Goal: Task Accomplishment & Management: Use online tool/utility

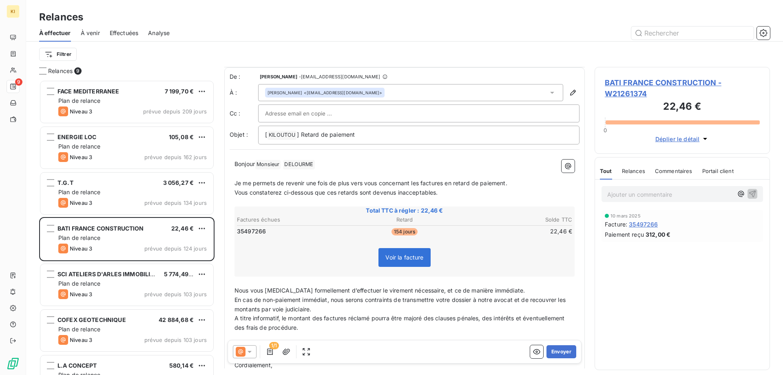
scroll to position [53, 0]
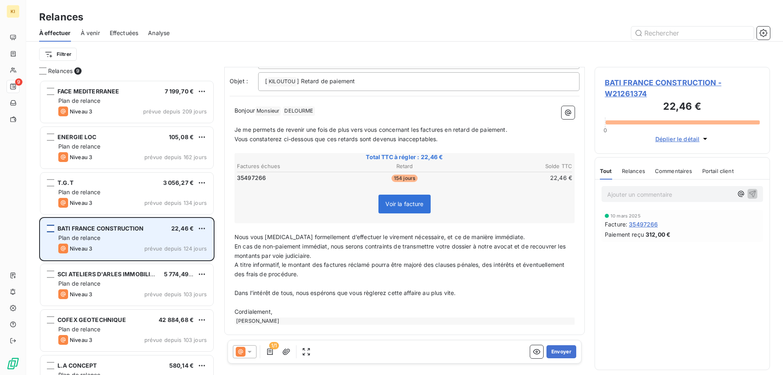
click at [51, 230] on div "grid" at bounding box center [50, 228] width 7 height 7
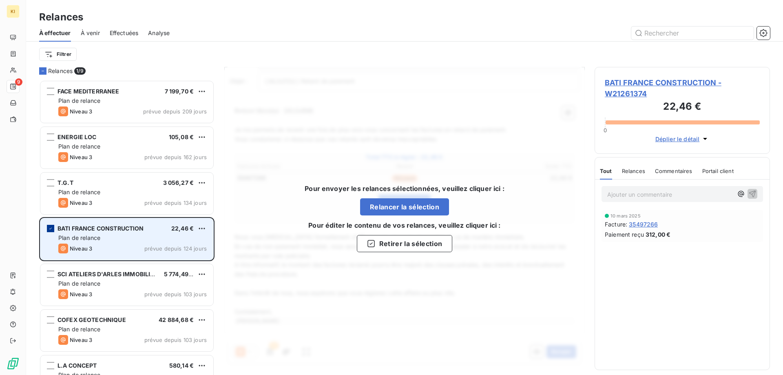
click at [51, 230] on icon "grid" at bounding box center [50, 228] width 5 height 5
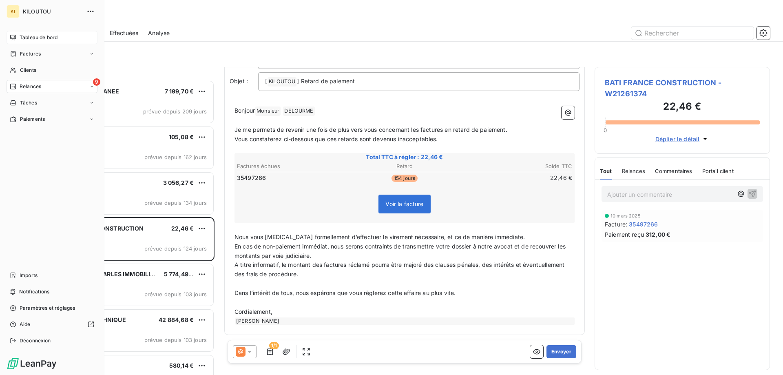
click at [17, 35] on div "Tableau de bord" at bounding box center [52, 37] width 91 height 13
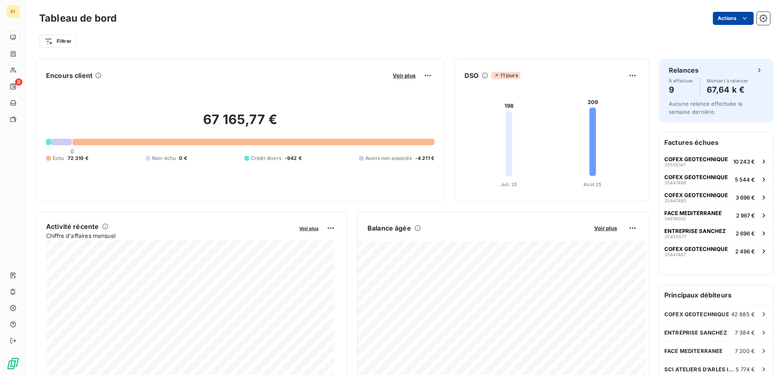
click at [729, 18] on html "KI 9 Tableau de bord Actions Filtrer Encours client Voir plus 67 165,77 € 0 Éch…" at bounding box center [391, 187] width 783 height 375
click at [759, 20] on icon "button" at bounding box center [763, 18] width 8 height 8
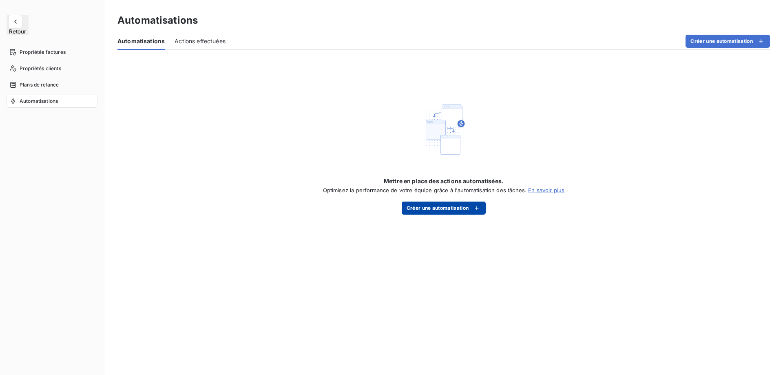
click at [463, 207] on button "Créer une automatisation" at bounding box center [444, 207] width 84 height 13
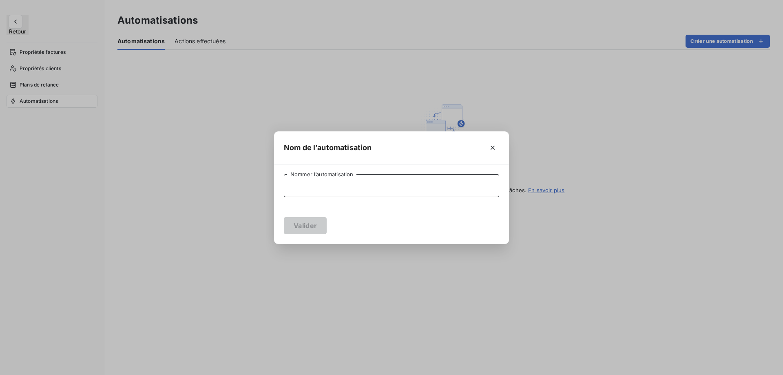
click at [451, 186] on input "Nommer l’automatisation" at bounding box center [391, 185] width 215 height 23
type input "TEST"
click at [285, 225] on button "Valider" at bounding box center [305, 225] width 43 height 17
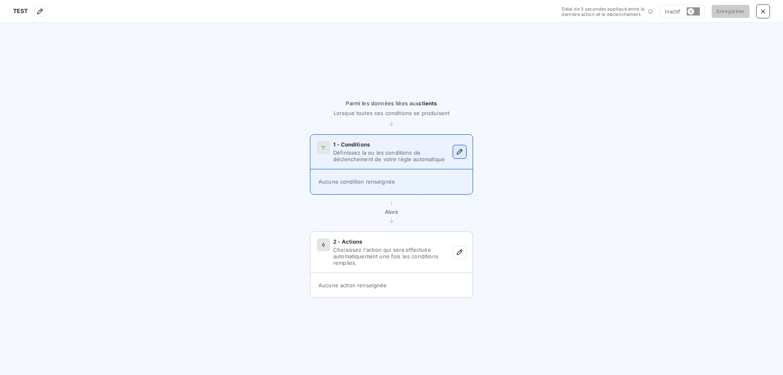
click at [459, 152] on icon "button" at bounding box center [459, 152] width 8 height 8
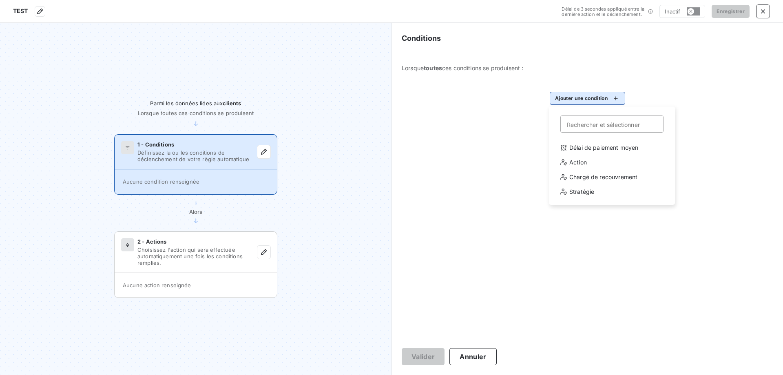
click at [588, 102] on html "TEST Délai de 3 secondes appliqué entre la dernière action et le déclenchement.…" at bounding box center [391, 187] width 783 height 375
click at [596, 176] on div "Chargé de recouvrement" at bounding box center [611, 176] width 113 height 13
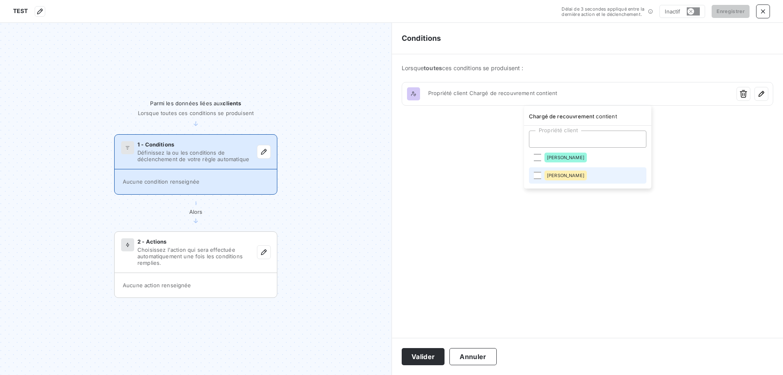
click at [579, 175] on span "[PERSON_NAME]" at bounding box center [566, 175] width 38 height 5
click at [681, 183] on html "TEST Délai de 3 secondes appliqué entre la dernière action et le déclenchement.…" at bounding box center [391, 187] width 783 height 375
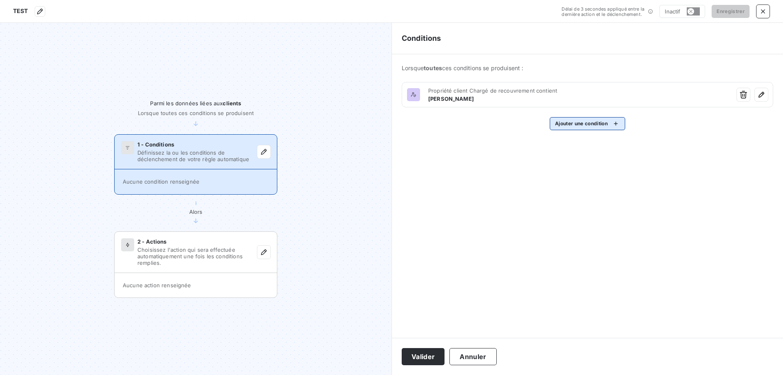
click at [590, 126] on html "TEST Délai de 3 secondes appliqué entre la dernière action et le déclenchement.…" at bounding box center [391, 187] width 783 height 375
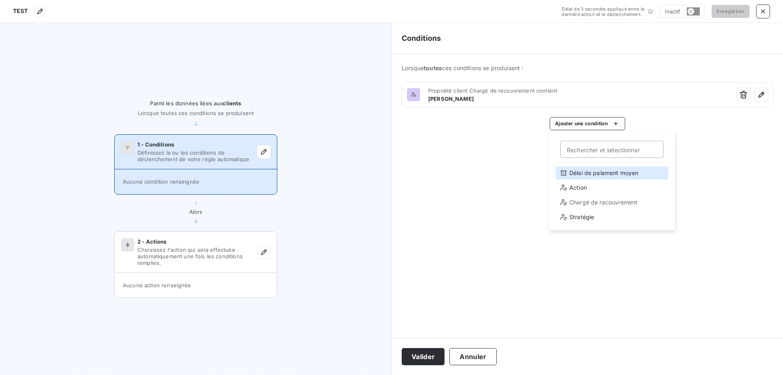
click at [590, 175] on div "Délai de paiement moyen" at bounding box center [611, 172] width 113 height 13
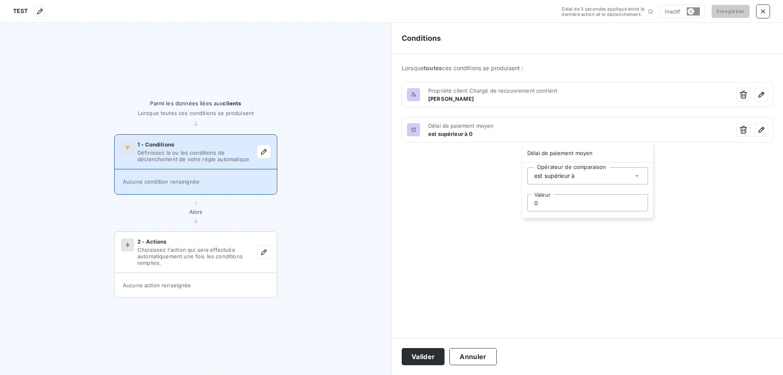
click at [586, 174] on div "est supérieur à" at bounding box center [587, 175] width 121 height 17
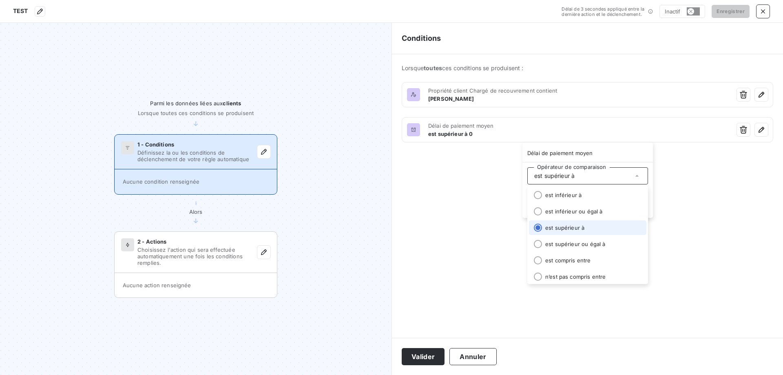
click at [572, 226] on li "est supérieur à" at bounding box center [587, 227] width 117 height 15
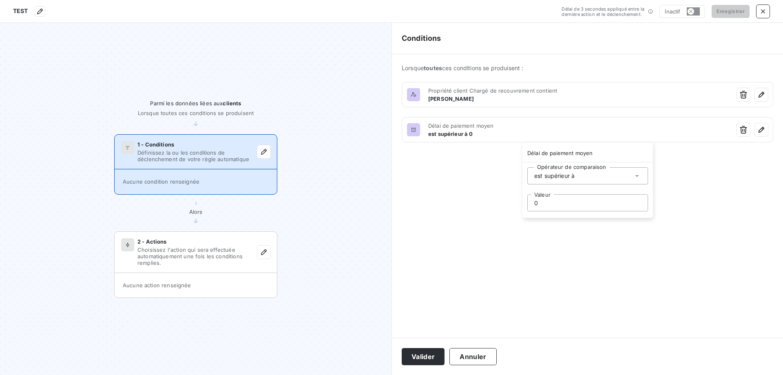
drag, startPoint x: 525, startPoint y: 202, endPoint x: 480, endPoint y: 201, distance: 45.3
click at [480, 201] on html "TEST Délai de 3 secondes appliqué entre la dernière action et le déclenchement.…" at bounding box center [391, 187] width 783 height 375
click at [569, 247] on html "TEST Délai de 3 secondes appliqué entre la dernière action et le déclenchement.…" at bounding box center [391, 187] width 783 height 375
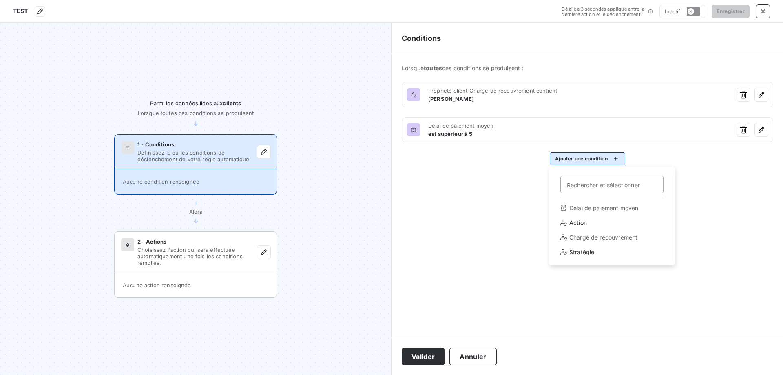
click at [575, 160] on html "TEST Délai de 3 secondes appliqué entre la dernière action et le déclenchement.…" at bounding box center [391, 187] width 783 height 375
click at [580, 226] on div "Action" at bounding box center [611, 222] width 113 height 13
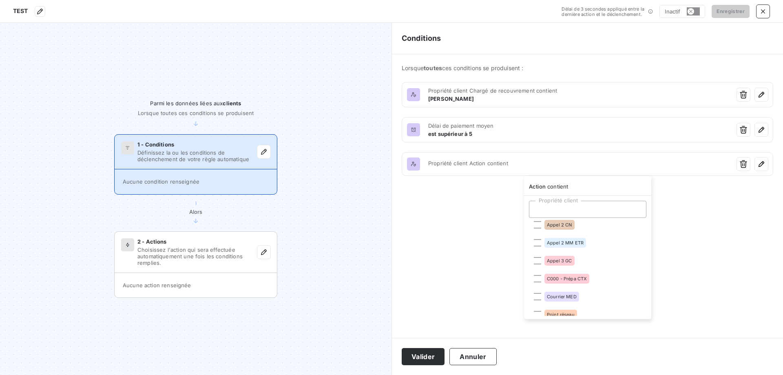
scroll to position [29, 0]
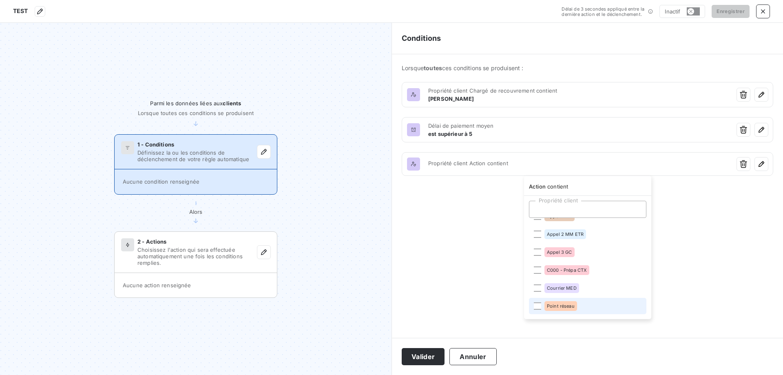
click at [533, 305] on li "Point réseau" at bounding box center [587, 306] width 117 height 16
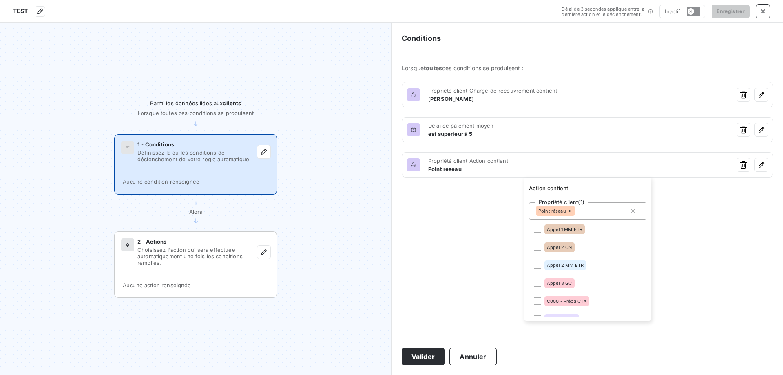
click at [486, 258] on html "TEST Délai de 3 secondes appliqué entre la dernière action et le déclenchement.…" at bounding box center [391, 187] width 783 height 375
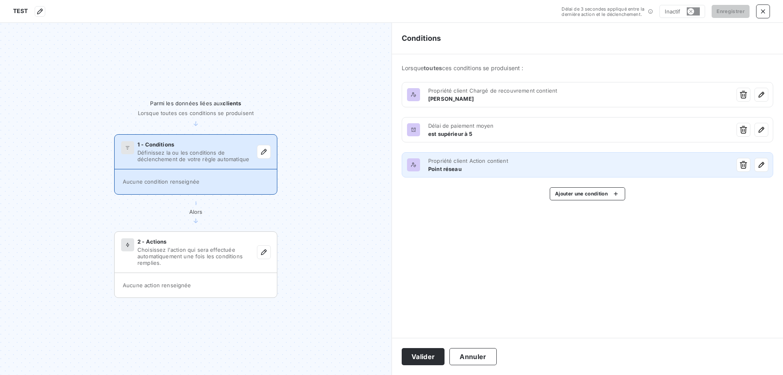
click at [418, 166] on div at bounding box center [413, 164] width 13 height 13
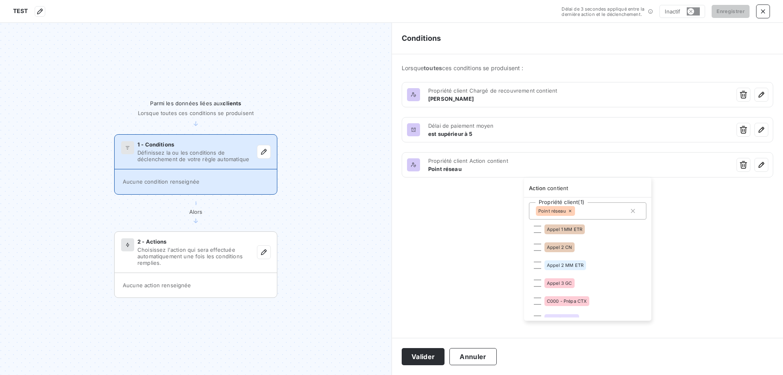
click at [492, 234] on html "TEST Délai de 3 secondes appliqué entre la dernière action et le déclenchement.…" at bounding box center [391, 187] width 783 height 375
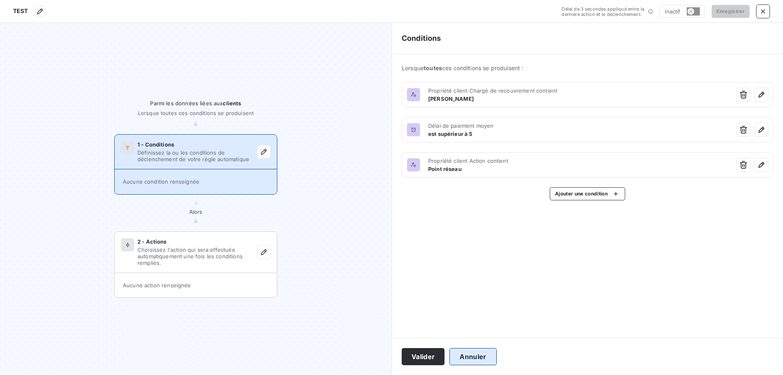
click at [472, 356] on button "Annuler" at bounding box center [472, 356] width 47 height 17
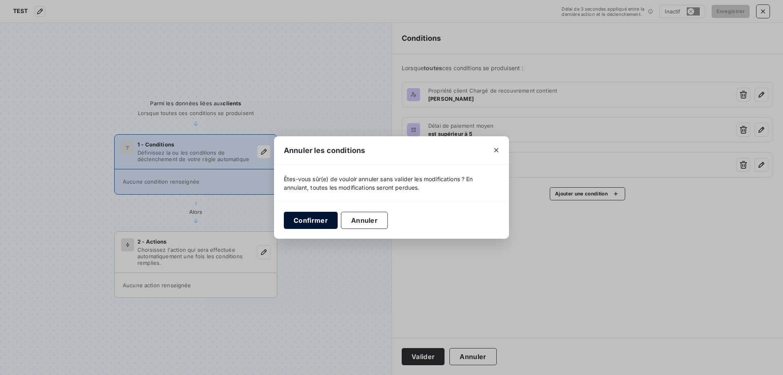
click at [298, 219] on button "Confirmer" at bounding box center [311, 220] width 54 height 17
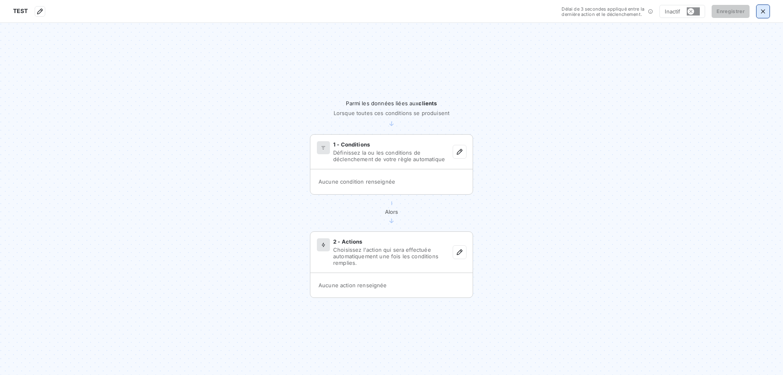
click at [760, 13] on icon "button" at bounding box center [763, 11] width 8 height 8
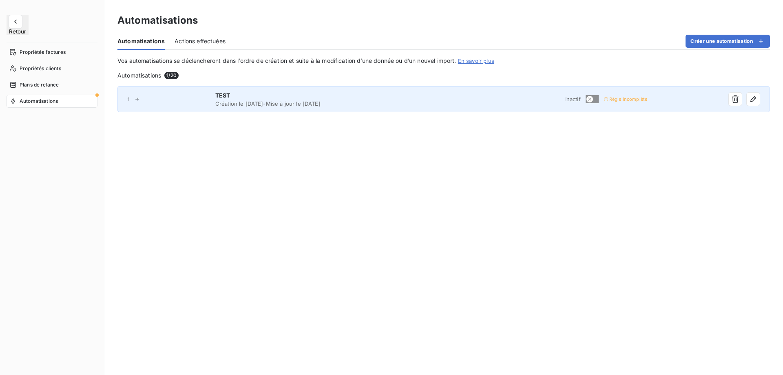
click at [623, 98] on span "Règle incomplète" at bounding box center [628, 99] width 38 height 5
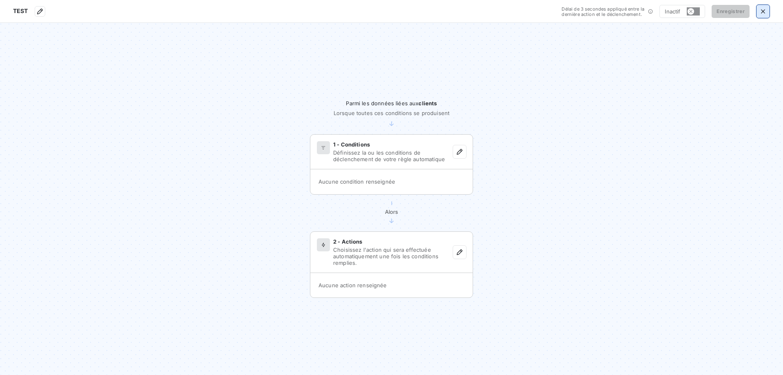
click at [764, 9] on icon "button" at bounding box center [763, 11] width 8 height 8
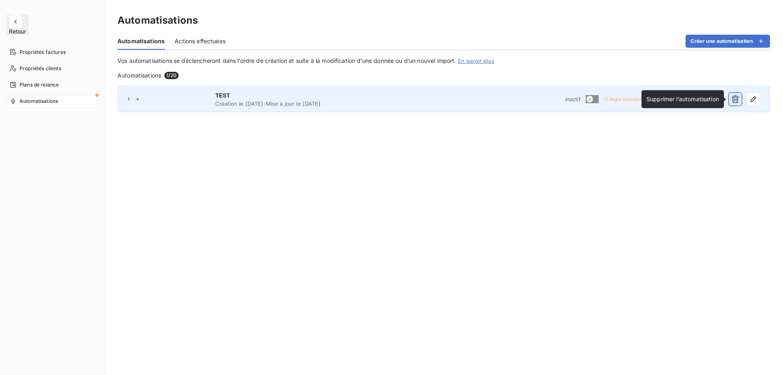
click at [735, 97] on icon "button" at bounding box center [734, 99] width 7 height 8
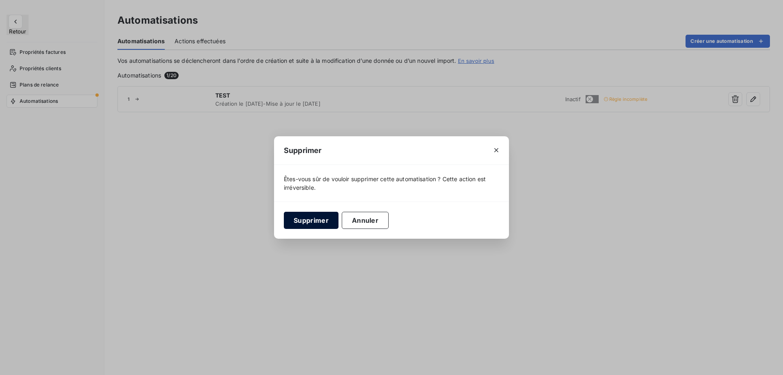
click at [318, 223] on button "Supprimer" at bounding box center [311, 220] width 55 height 17
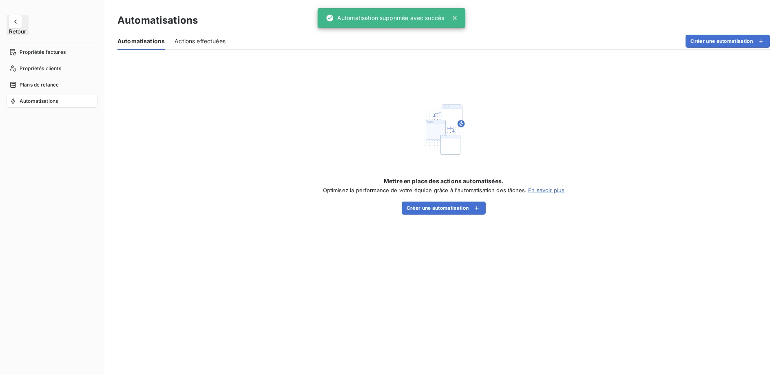
click at [541, 188] on link "En savoir plus" at bounding box center [546, 190] width 36 height 7
